Goal: Task Accomplishment & Management: Manage account settings

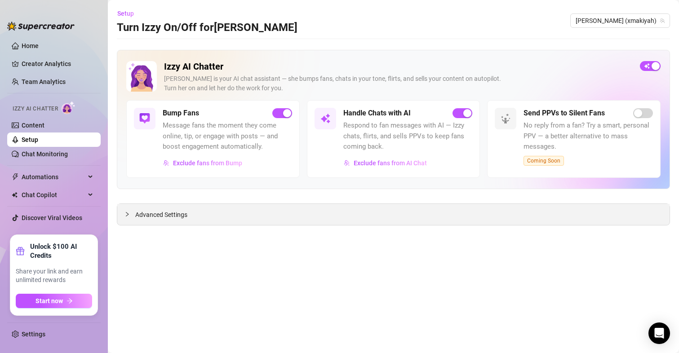
click at [174, 223] on div "Advanced Settings" at bounding box center [393, 214] width 552 height 21
click at [176, 213] on span "Advanced Settings" at bounding box center [161, 215] width 52 height 10
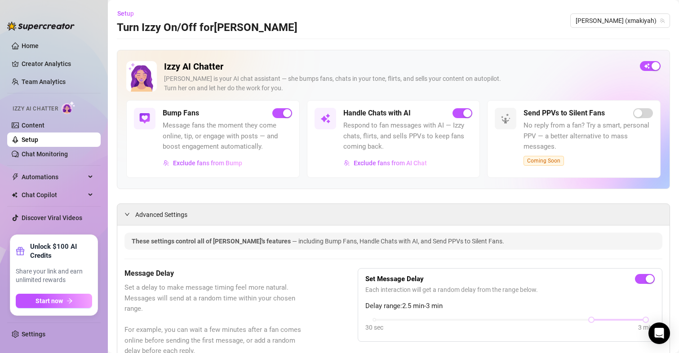
drag, startPoint x: 301, startPoint y: 269, endPoint x: 299, endPoint y: 78, distance: 190.5
click at [642, 23] on span "[PERSON_NAME] (xmakiyah)" at bounding box center [619, 20] width 89 height 13
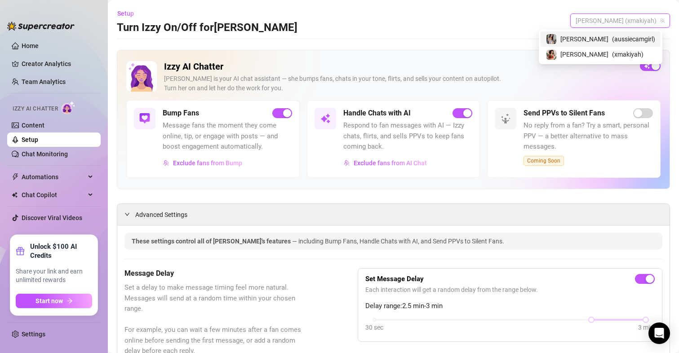
click at [608, 40] on div "[PERSON_NAME] ( aussiecamgirl )" at bounding box center [600, 39] width 109 height 11
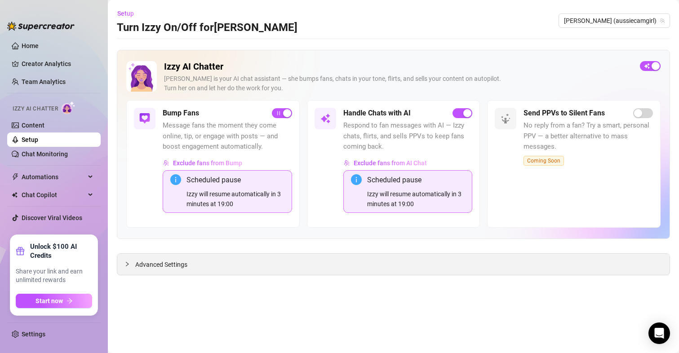
click at [166, 262] on span "Advanced Settings" at bounding box center [161, 265] width 52 height 10
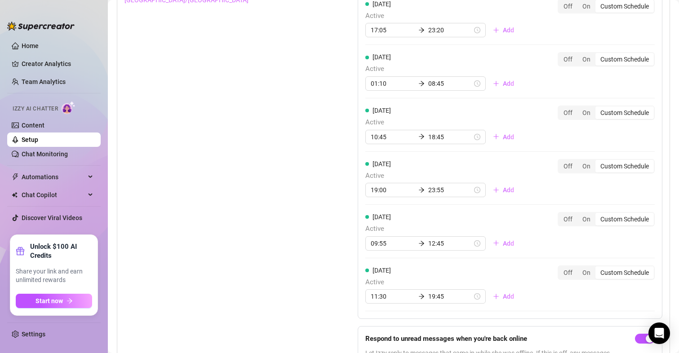
scroll to position [963, 0]
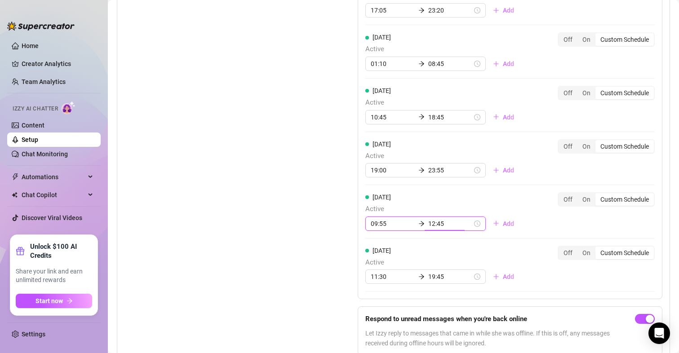
click at [433, 221] on input "12:45" at bounding box center [450, 224] width 44 height 10
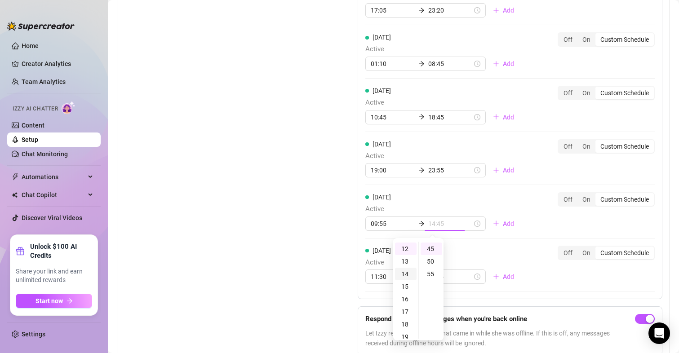
click at [405, 276] on div "14" at bounding box center [406, 274] width 22 height 13
type input "14:45"
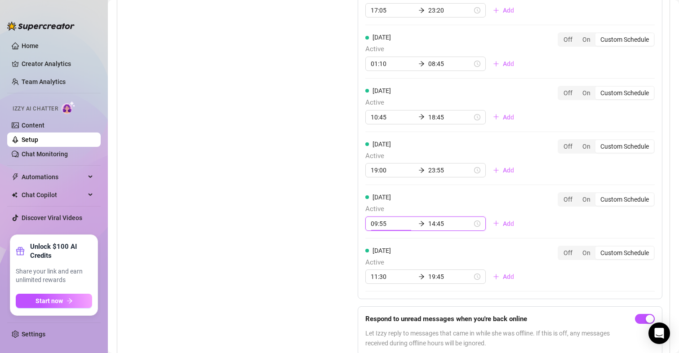
click at [210, 212] on div "Set Active Hours (Izzy Availability) Set specific hours when Izzy engaging with…" at bounding box center [218, 140] width 188 height 445
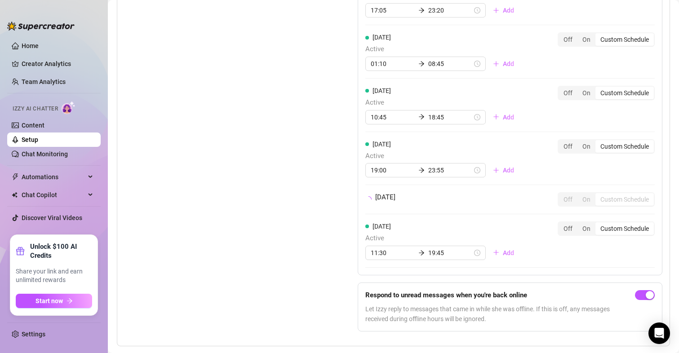
click at [205, 202] on div "Set Active Hours (Izzy Availability) Set specific hours when Izzy engaging with…" at bounding box center [218, 128] width 188 height 420
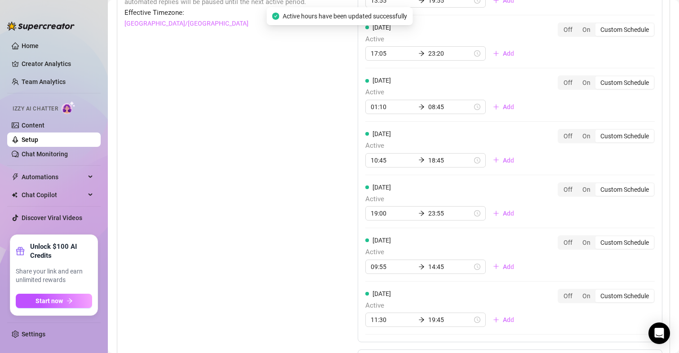
scroll to position [849, 0]
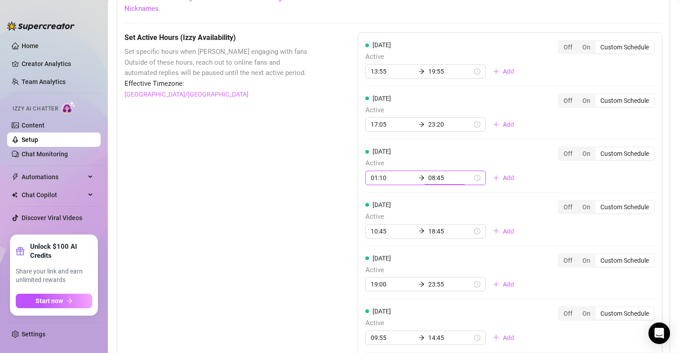
click at [428, 176] on input "08:45" at bounding box center [450, 178] width 44 height 10
type input "07:45"
click at [402, 202] on div "07" at bounding box center [406, 204] width 22 height 13
click at [305, 194] on div "Set Active Hours (Izzy Availability) Set specific hours when Izzy engaging with…" at bounding box center [218, 254] width 188 height 445
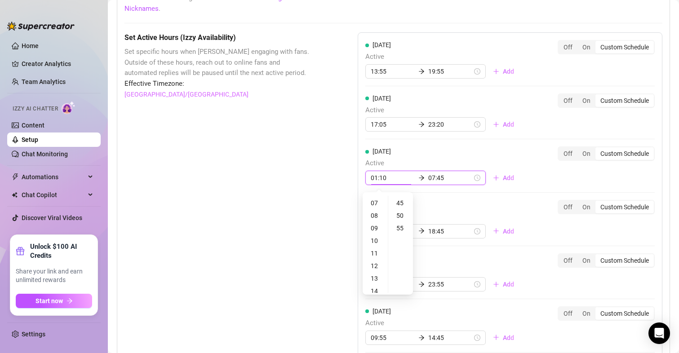
scroll to position [25, 0]
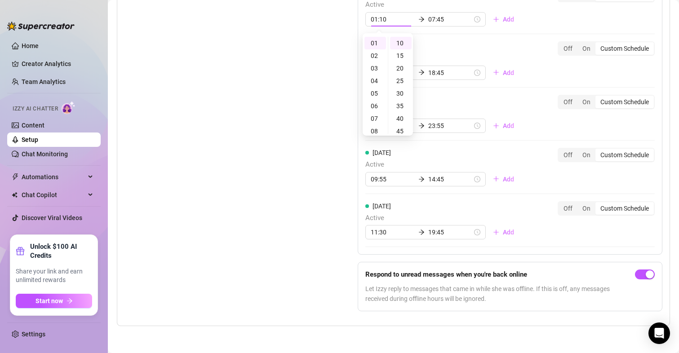
click at [271, 86] on div "Set Active Hours (Izzy Availability) Set specific hours when Izzy engaging with…" at bounding box center [218, 96] width 188 height 445
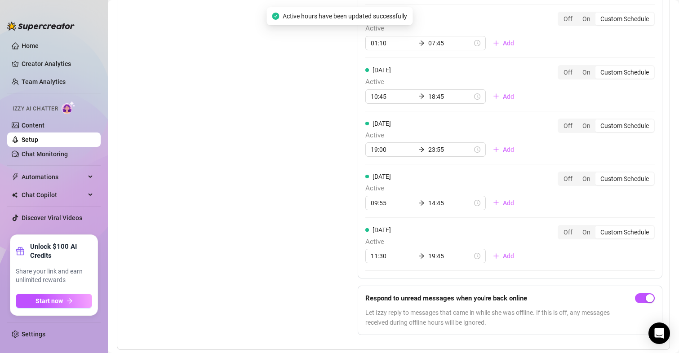
scroll to position [1008, 0]
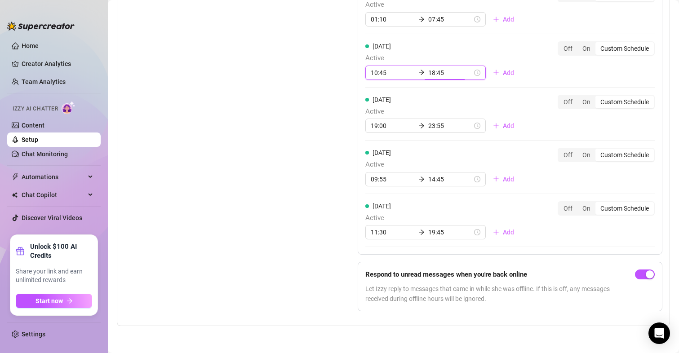
click at [428, 76] on input "18:45" at bounding box center [450, 73] width 44 height 10
click at [405, 135] on div "16" at bounding box center [406, 134] width 22 height 13
type input "16:45"
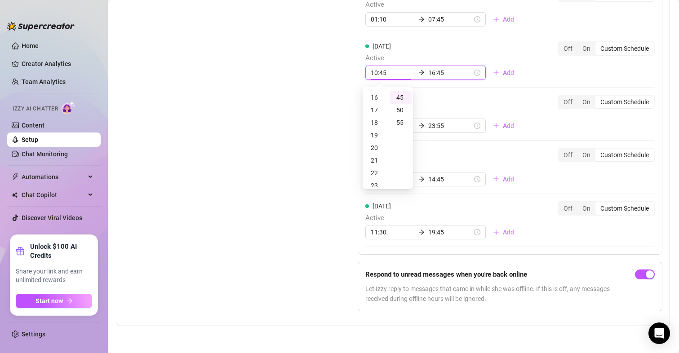
click at [267, 97] on div "Set Active Hours (Izzy Availability) Set specific hours when Izzy engaging with…" at bounding box center [218, 96] width 188 height 445
click at [267, 127] on div "Set Active Hours (Izzy Availability) Set specific hours when Izzy engaging with…" at bounding box center [218, 96] width 188 height 445
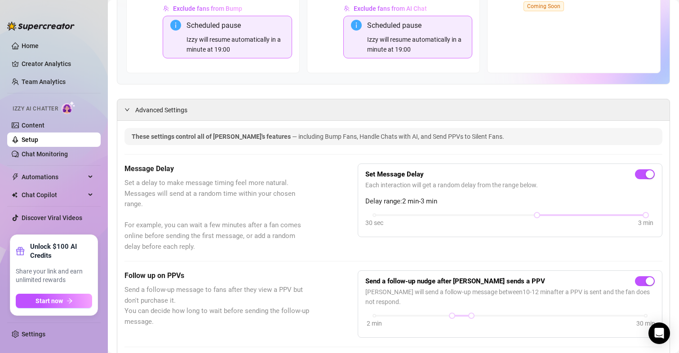
scroll to position [0, 0]
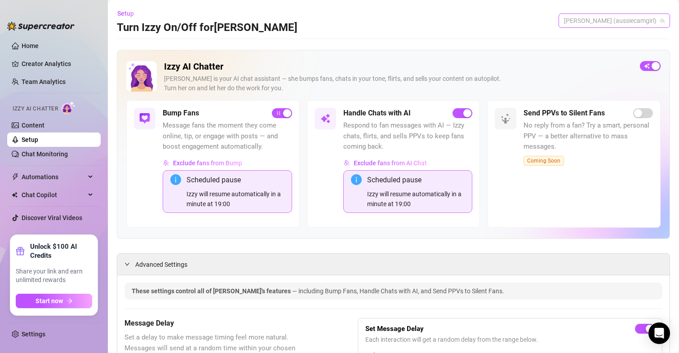
click at [603, 16] on span "[PERSON_NAME] (aussiecamgirl)" at bounding box center [614, 20] width 101 height 13
click at [606, 51] on span "[PERSON_NAME]" at bounding box center [630, 54] width 48 height 10
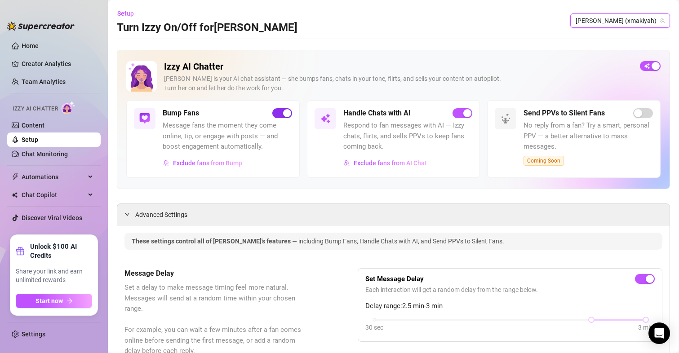
click at [279, 117] on button "button" at bounding box center [282, 113] width 20 height 10
